Goal: Information Seeking & Learning: Learn about a topic

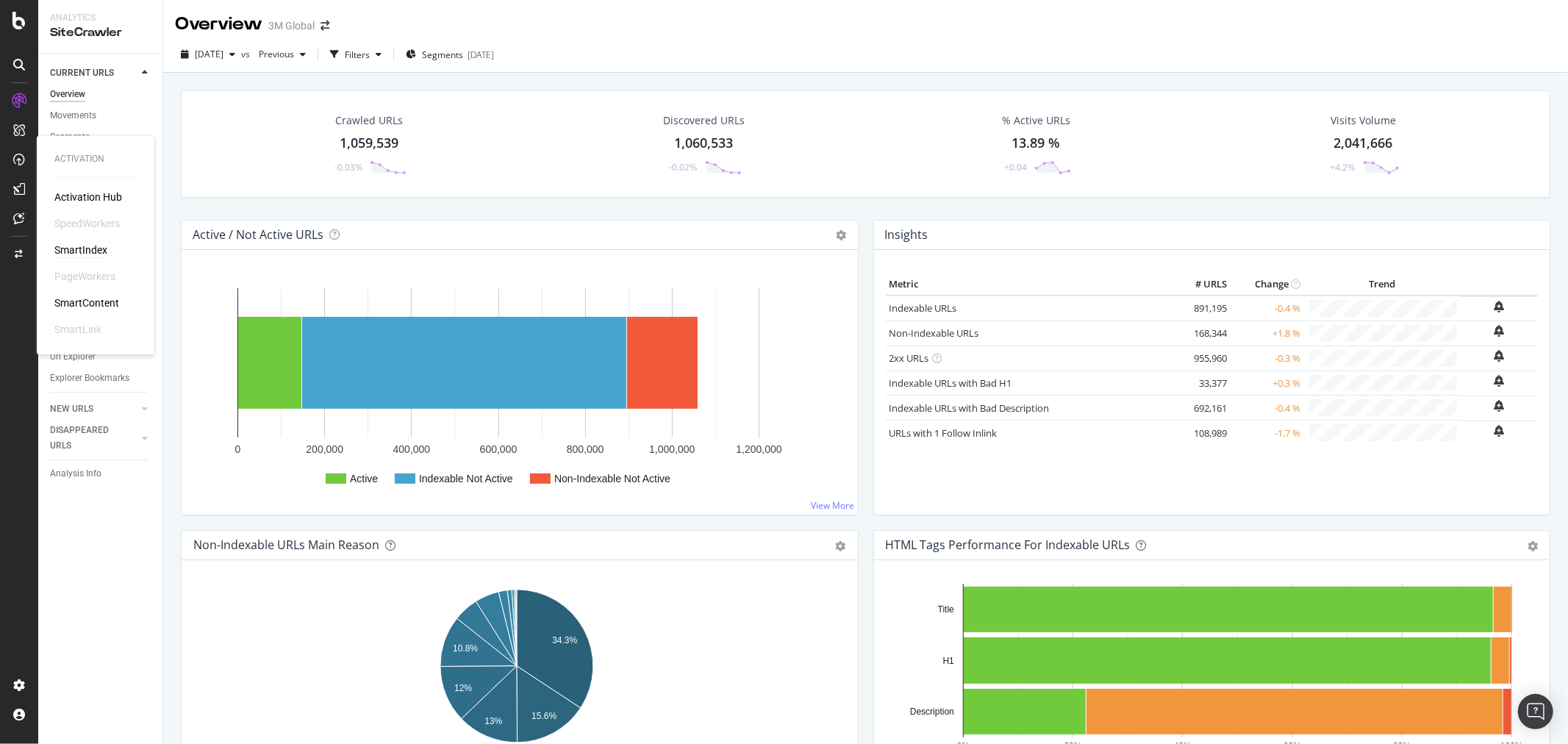
click at [82, 250] on div "SmartIndex" at bounding box center [81, 251] width 53 height 15
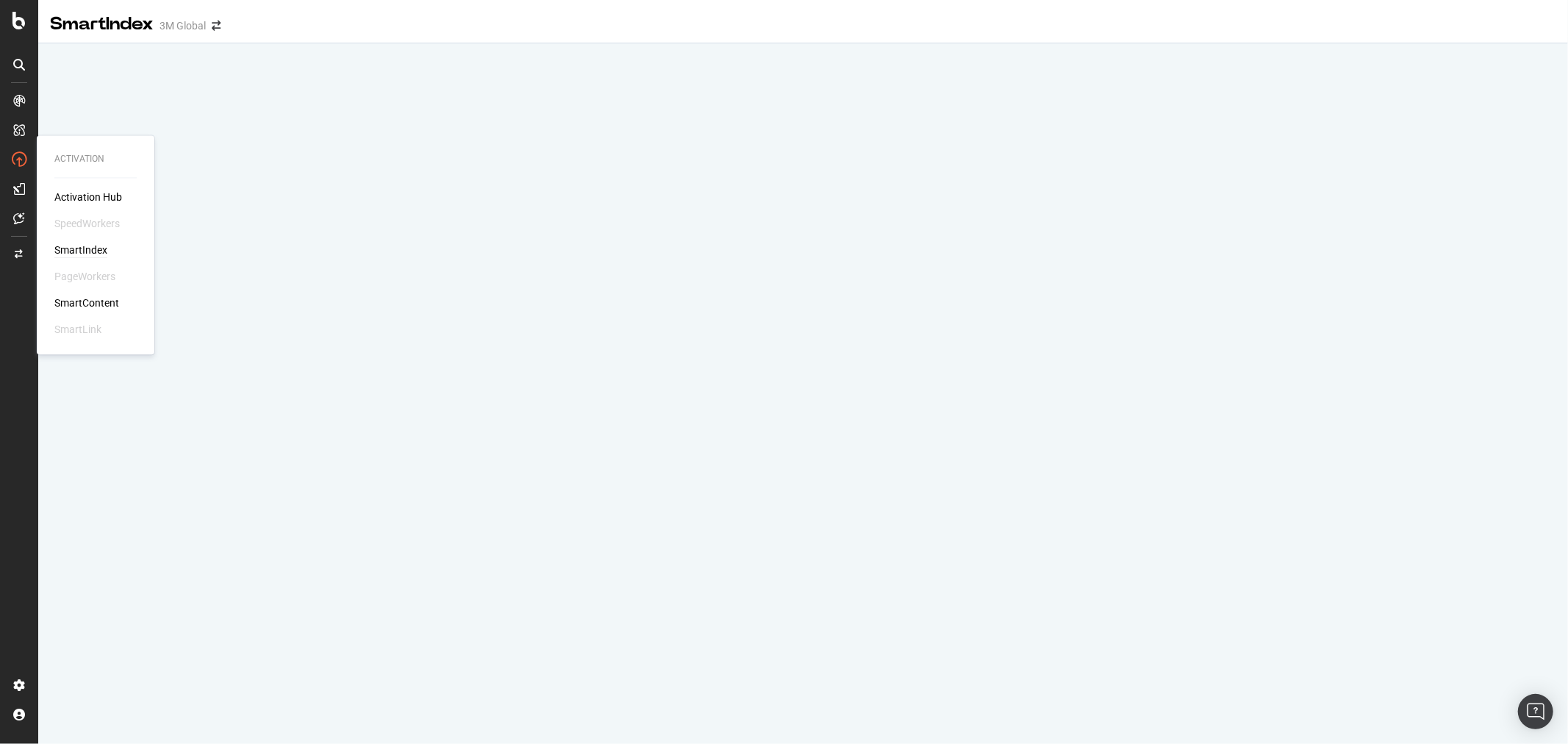
click at [84, 245] on div "SmartIndex" at bounding box center [81, 251] width 53 height 15
click at [98, 303] on div "SmartContent" at bounding box center [87, 304] width 65 height 15
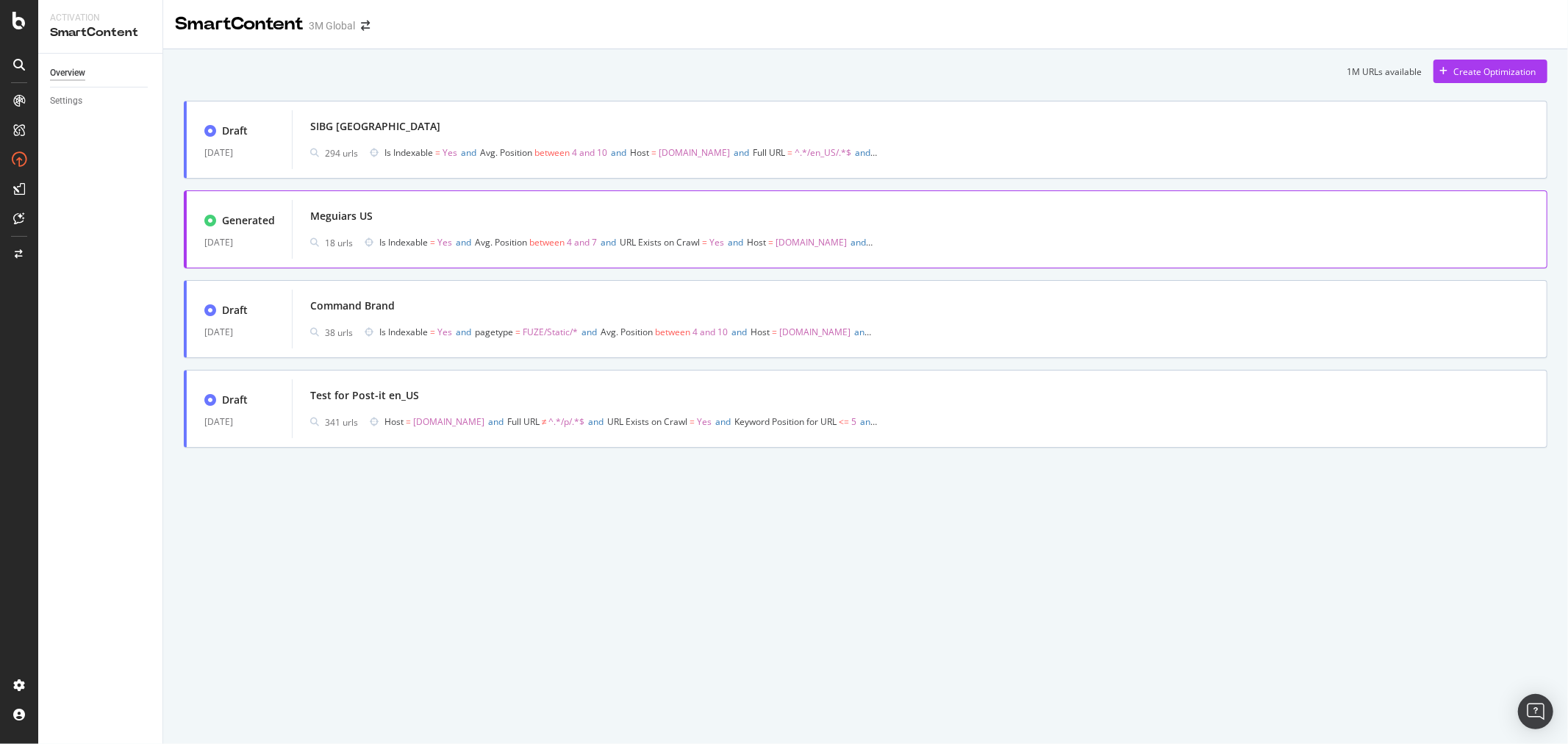
click at [358, 209] on div "Meguiars US" at bounding box center [342, 216] width 63 height 15
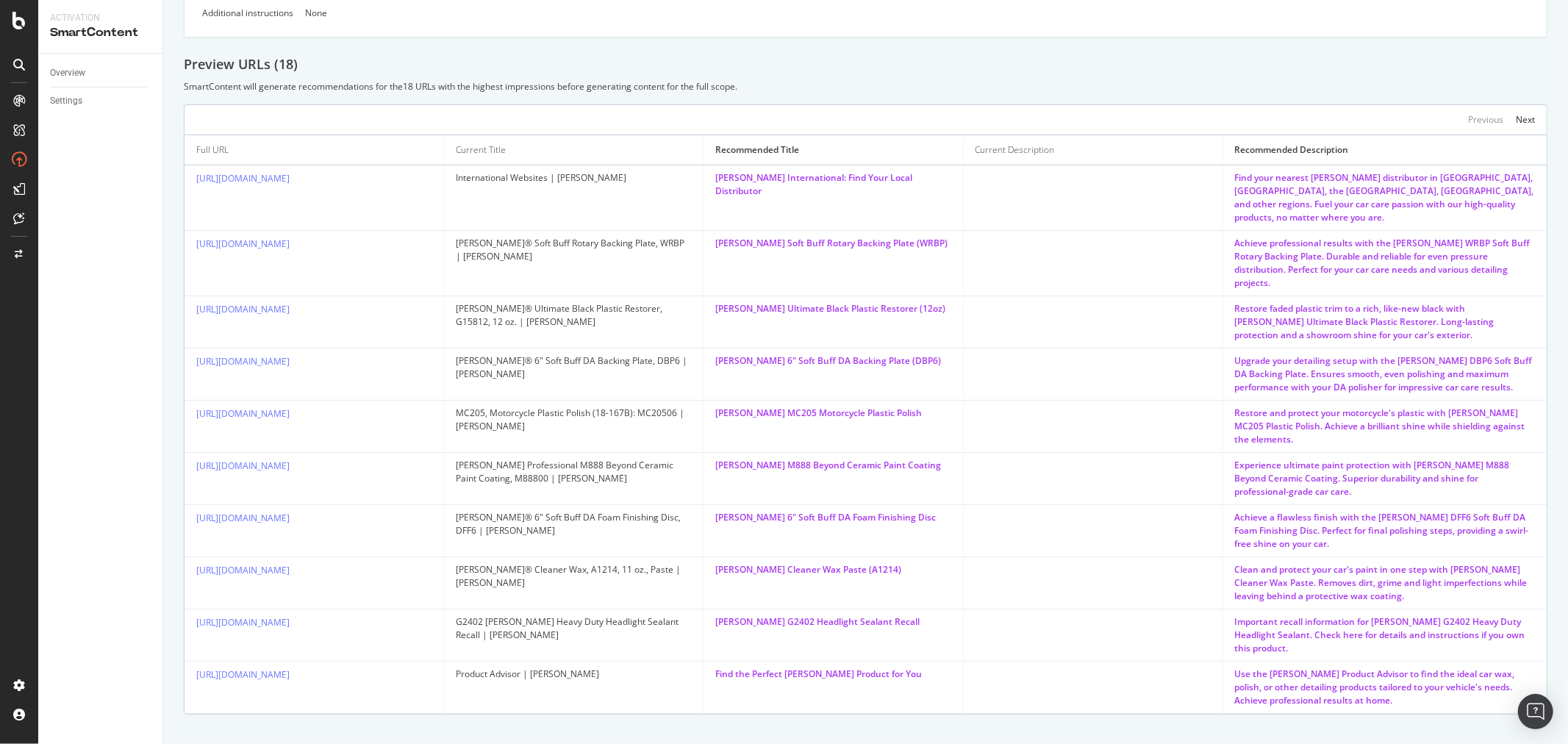
scroll to position [204, 0]
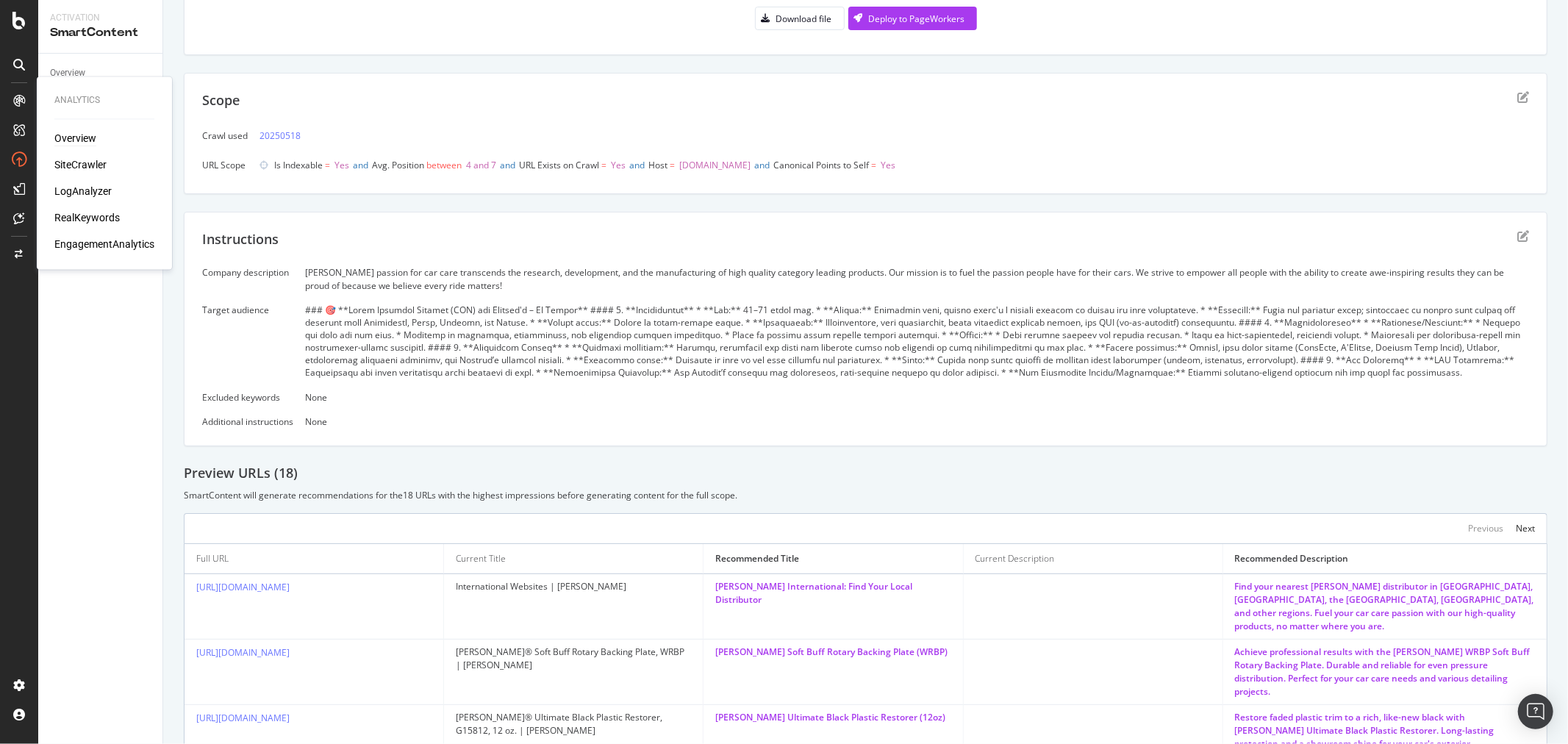
click at [79, 141] on div "Overview" at bounding box center [75, 139] width 42 height 15
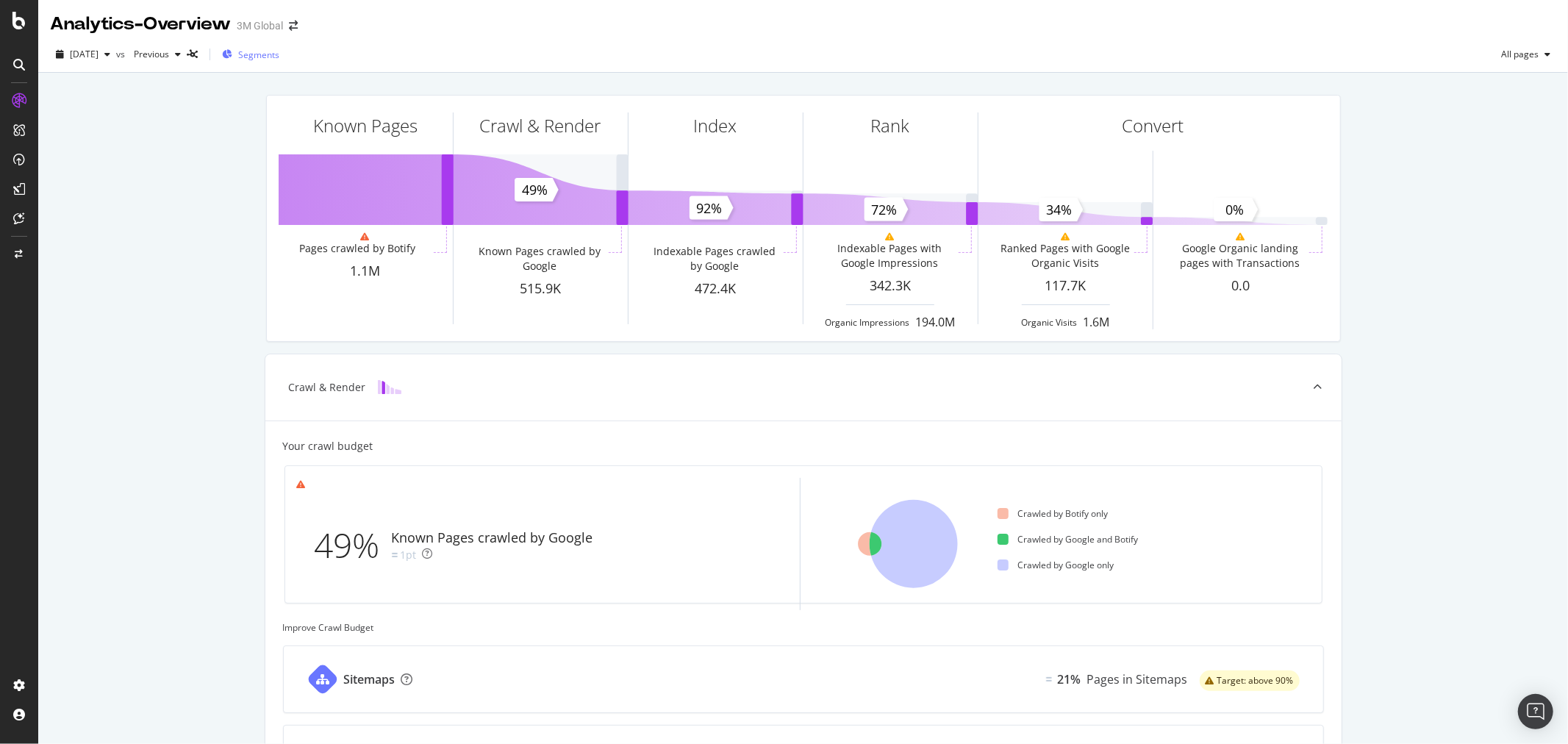
click at [280, 59] on span "Segments" at bounding box center [259, 55] width 41 height 12
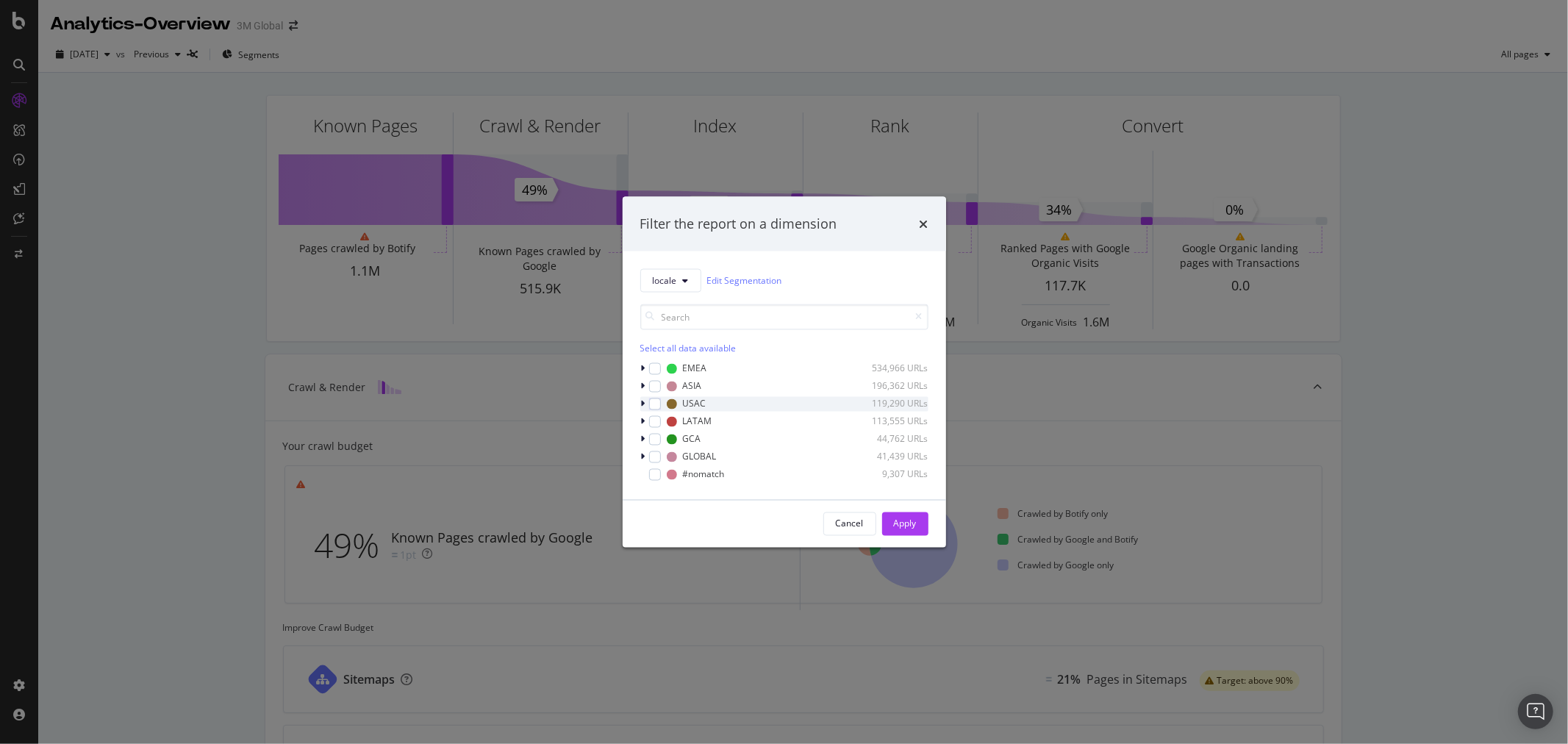
click at [642, 406] on icon "modal" at bounding box center [643, 403] width 4 height 9
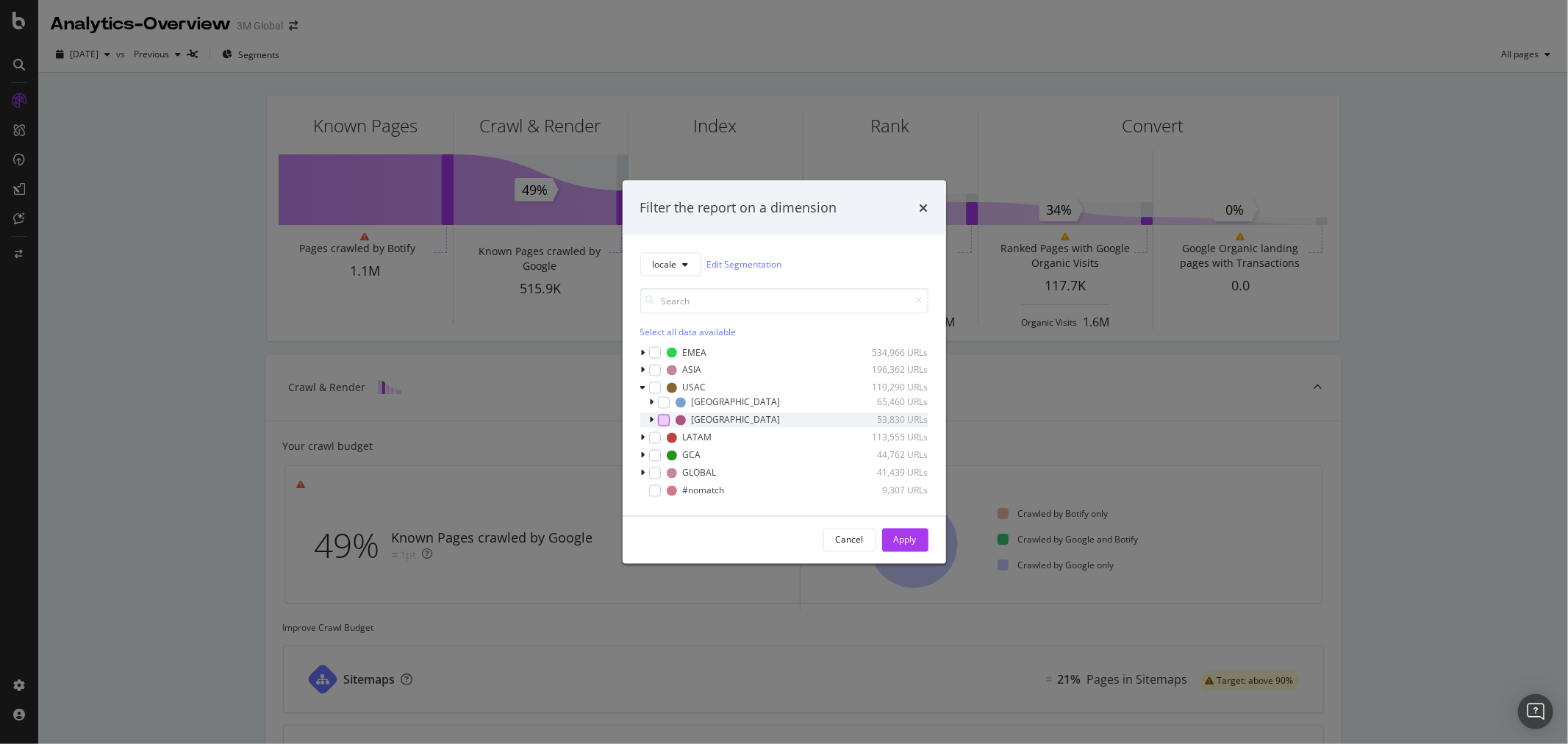
click at [662, 420] on div "modal" at bounding box center [664, 420] width 12 height 12
click at [653, 420] on icon "modal" at bounding box center [651, 420] width 4 height 9
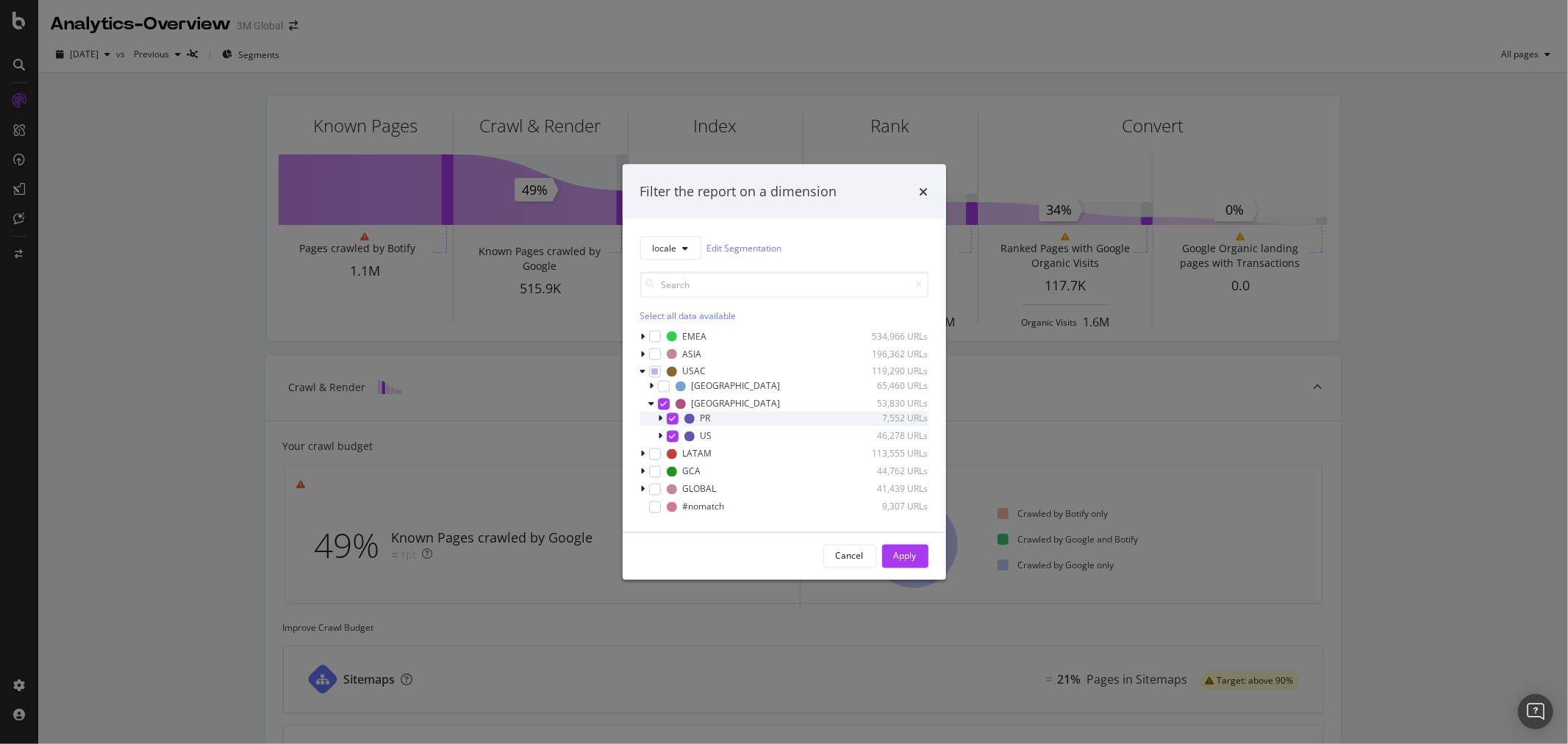
click at [670, 417] on icon "modal" at bounding box center [673, 418] width 7 height 7
click at [909, 559] on div "Apply" at bounding box center [905, 556] width 23 height 12
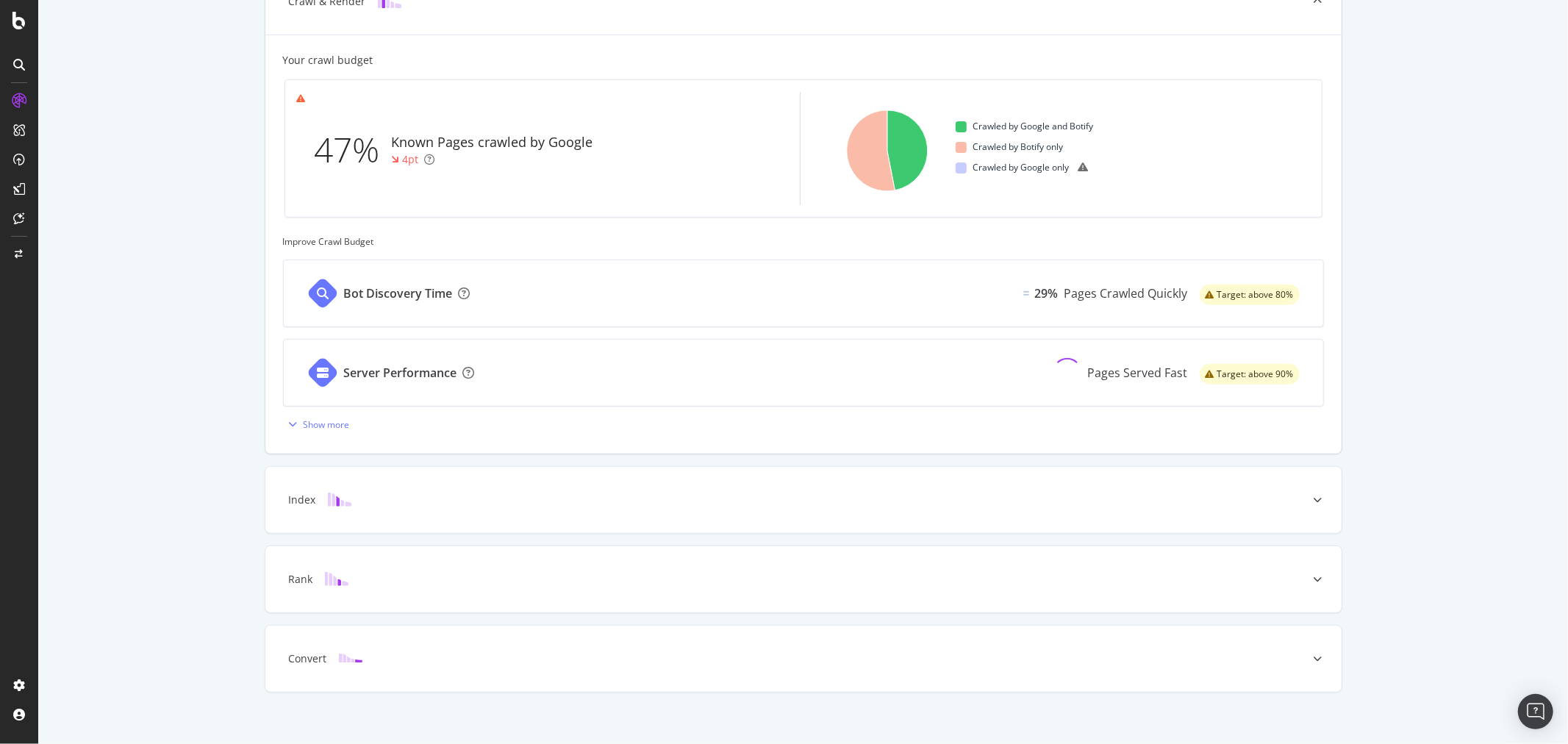
scroll to position [399, 0]
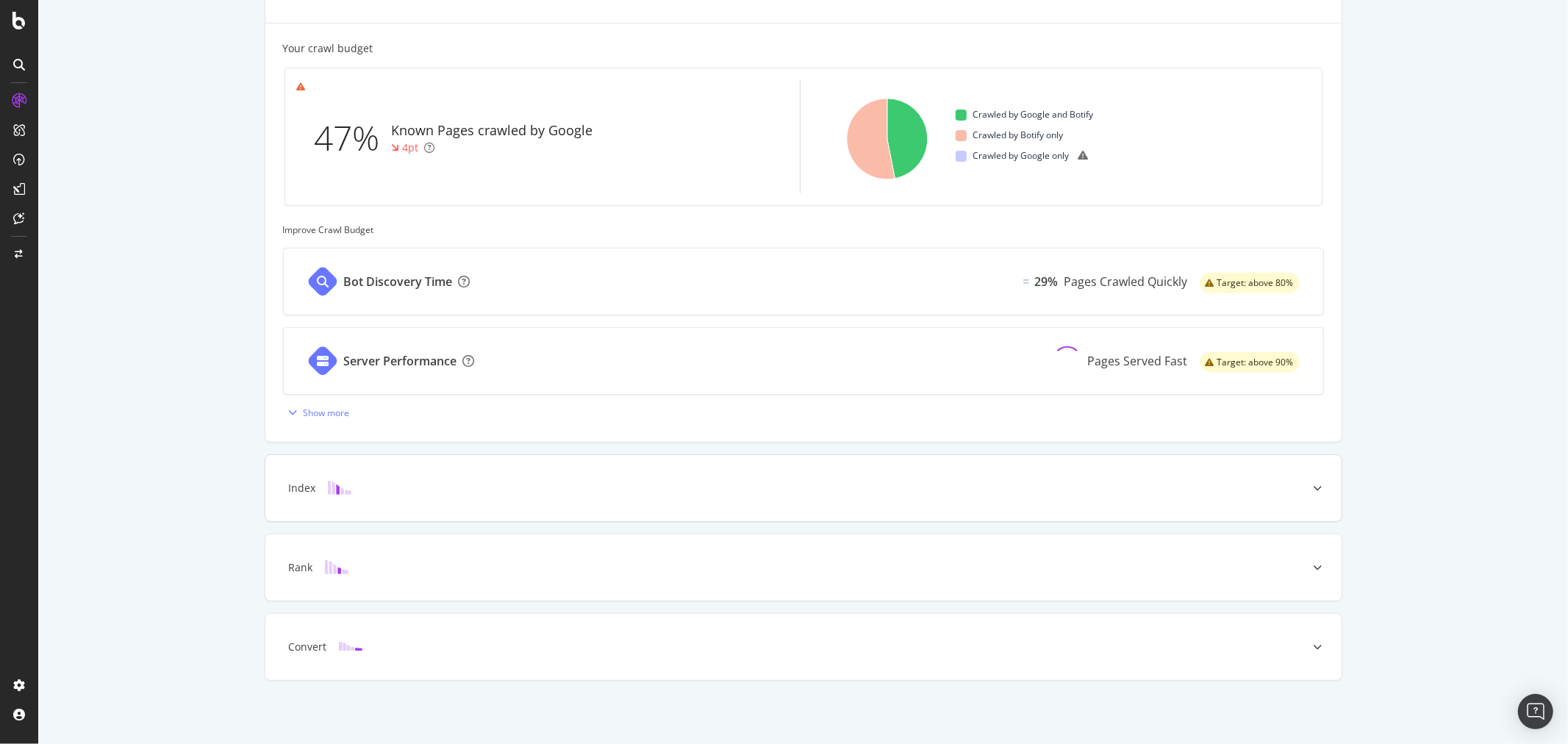
click at [1314, 486] on icon at bounding box center [1318, 488] width 9 height 9
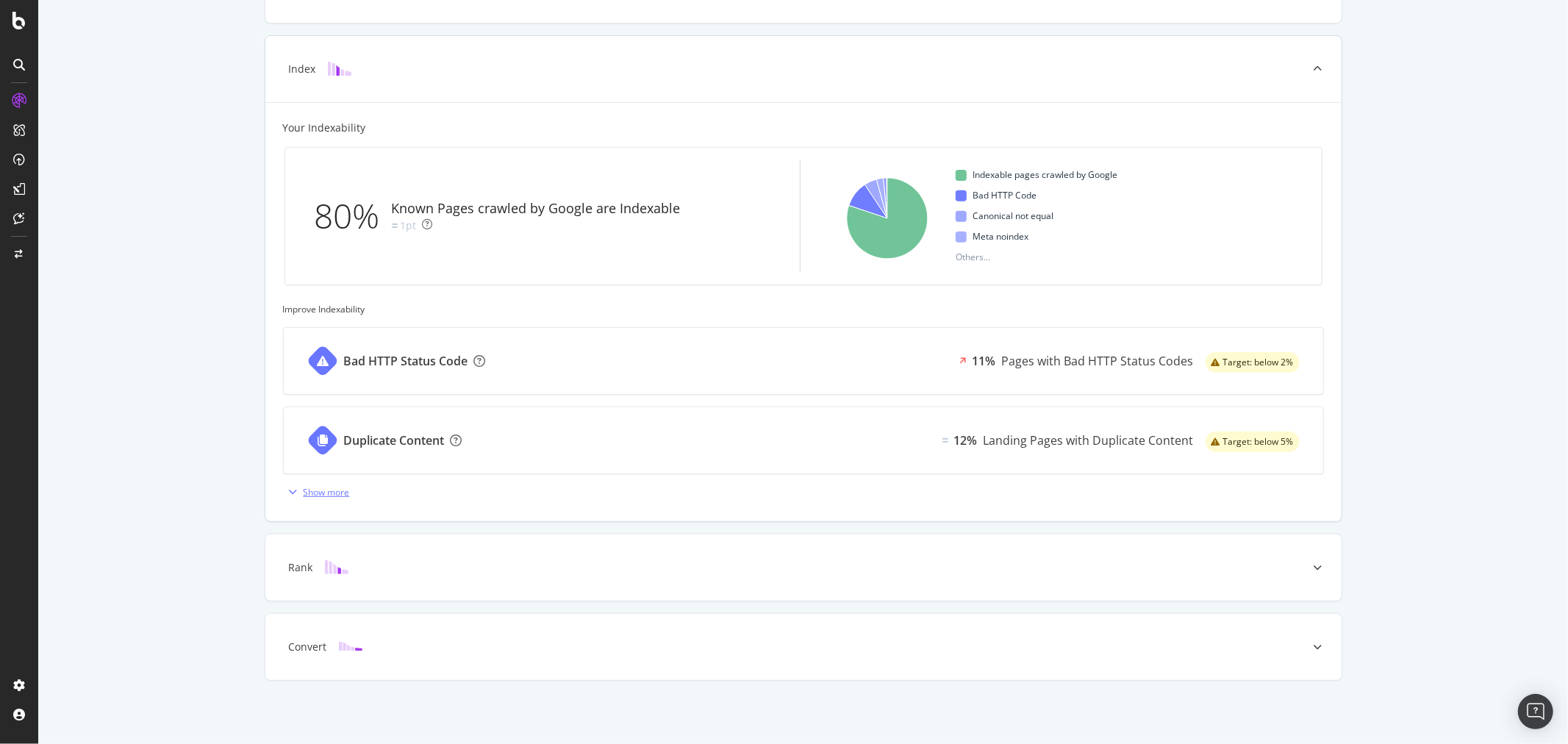
click at [336, 495] on div "Show more" at bounding box center [327, 492] width 46 height 12
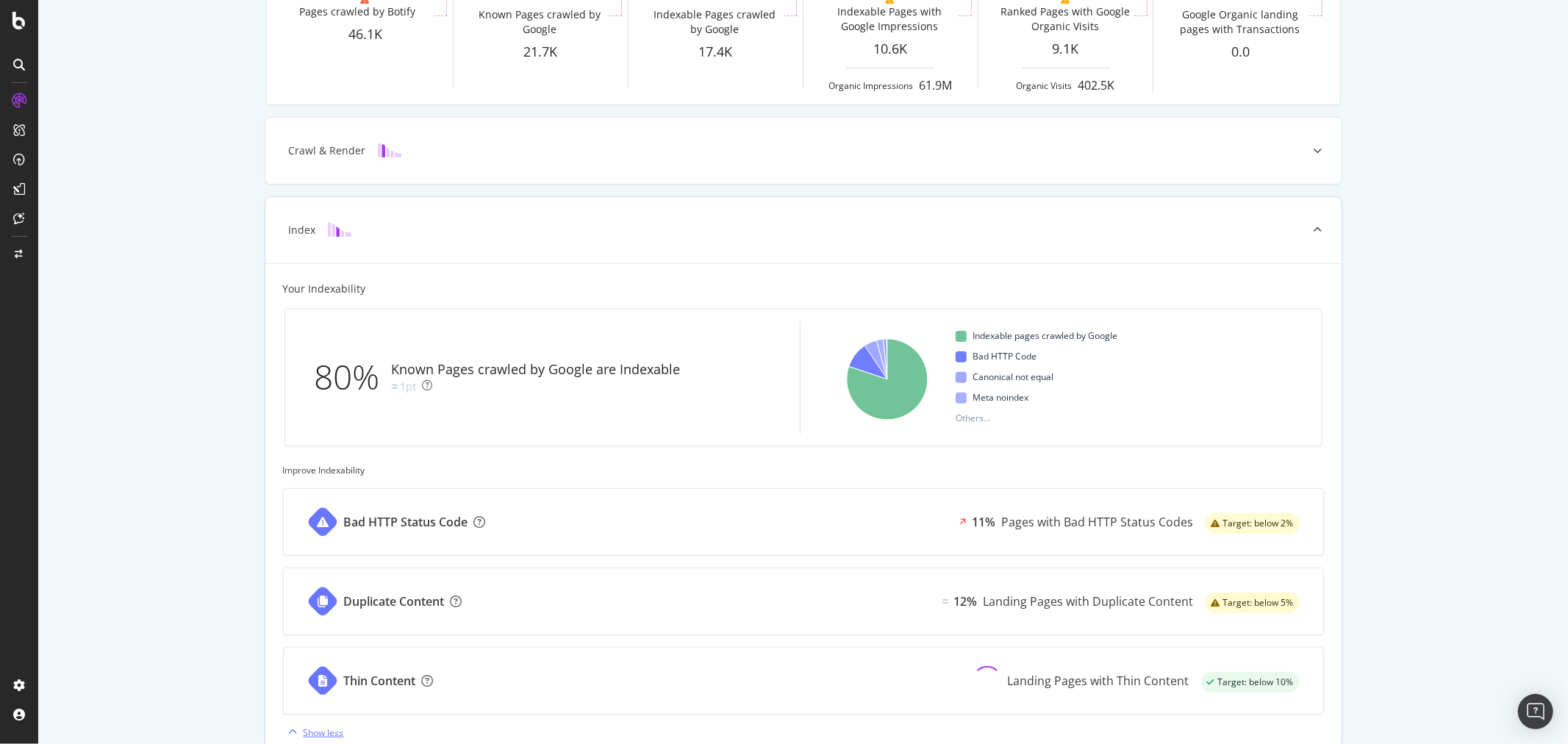
scroll to position [235, 0]
click at [1315, 231] on icon at bounding box center [1318, 232] width 9 height 9
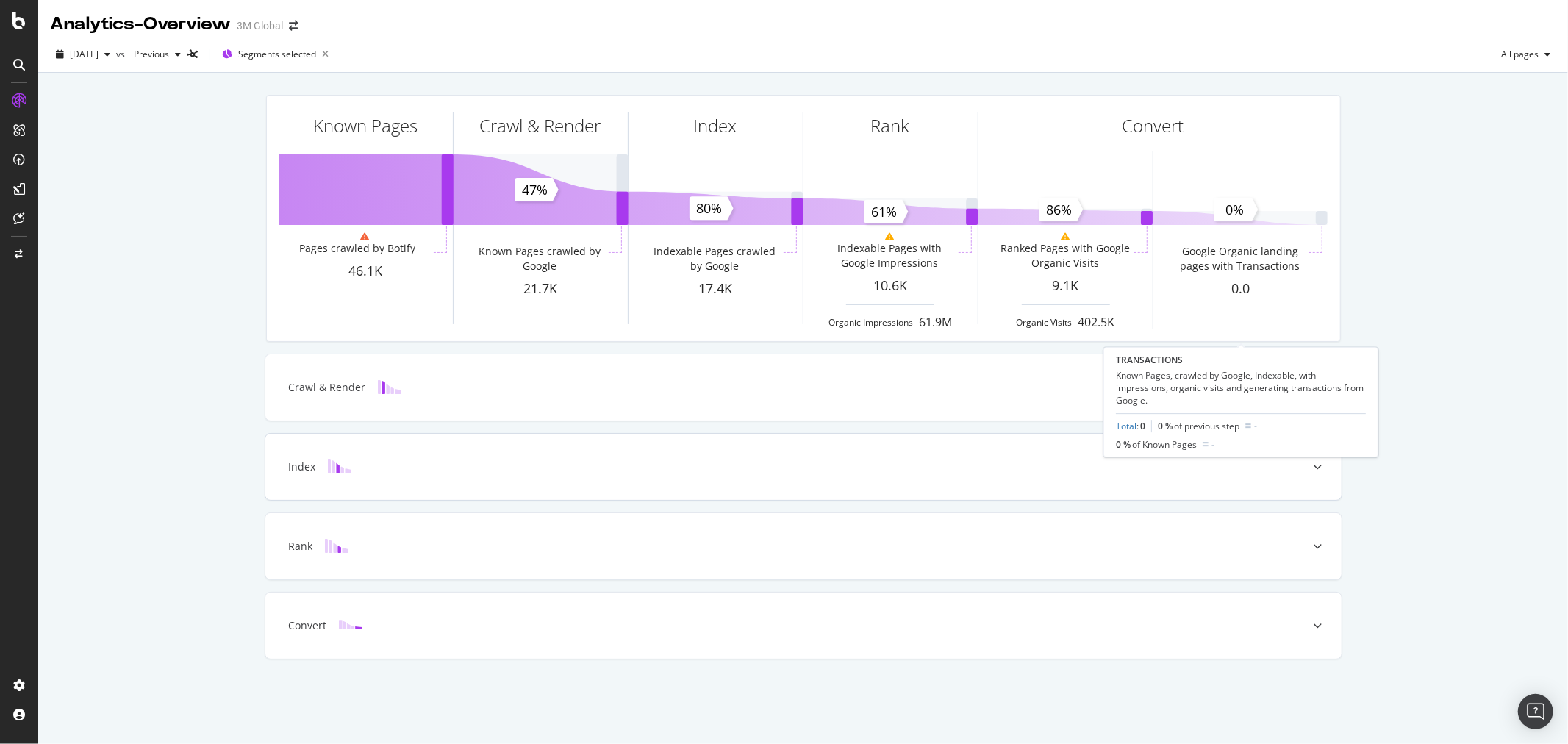
scroll to position [0, 0]
click at [1318, 386] on icon at bounding box center [1318, 387] width 9 height 9
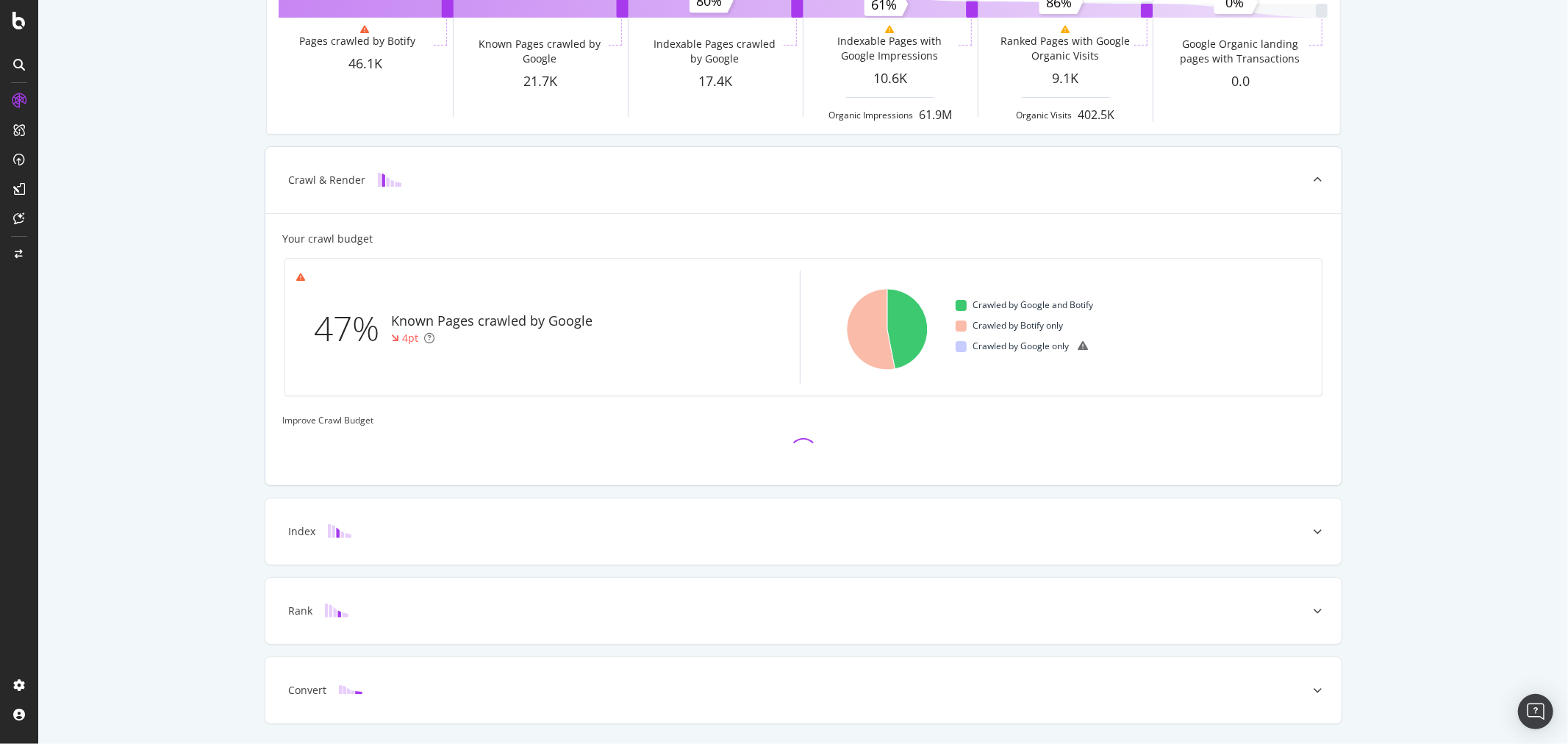
scroll to position [252, 0]
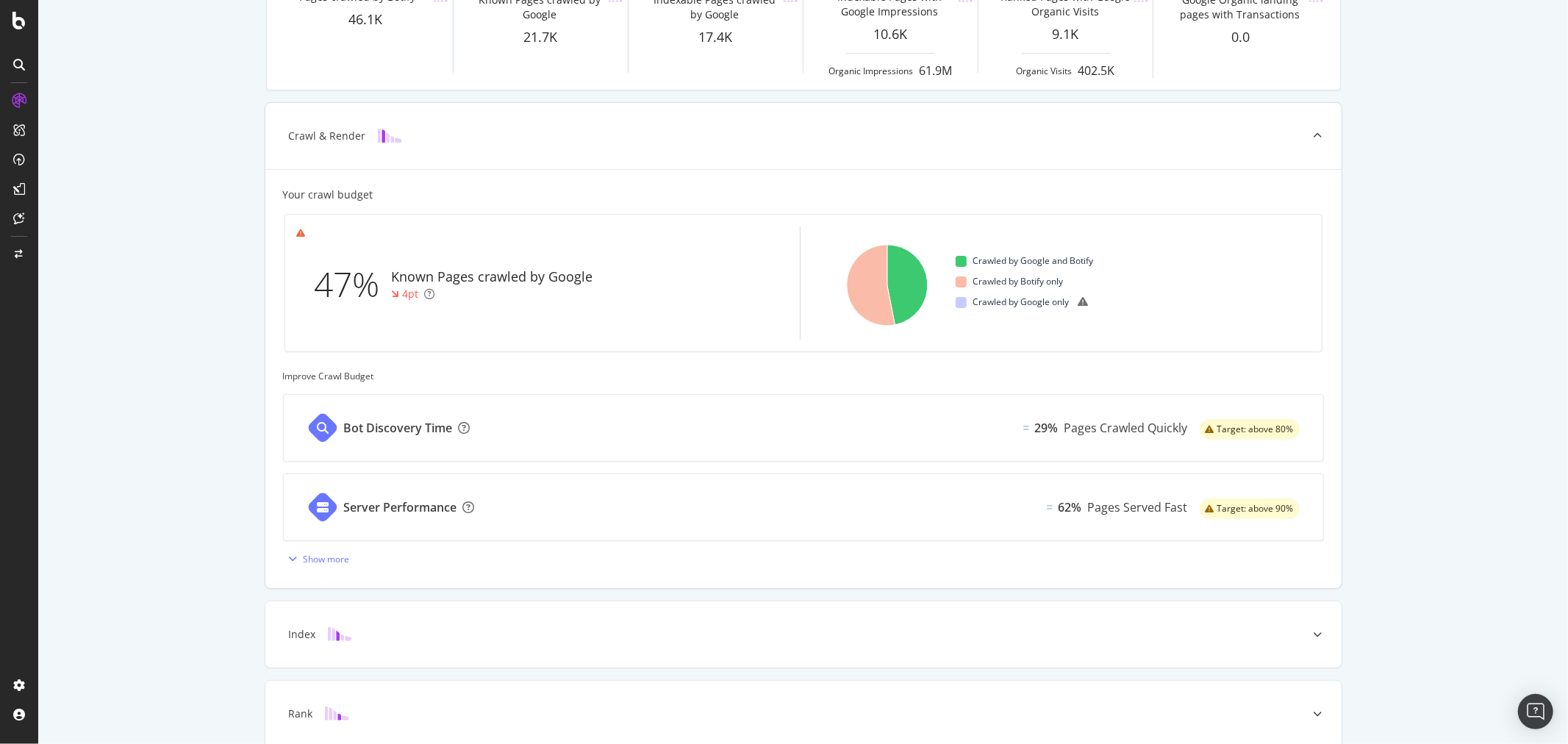
click at [626, 424] on div "Bot Discovery Time 29% Pages Crawled Quickly Target: above 80%" at bounding box center [803, 428] width 1039 height 66
